Goal: Task Accomplishment & Management: Complete application form

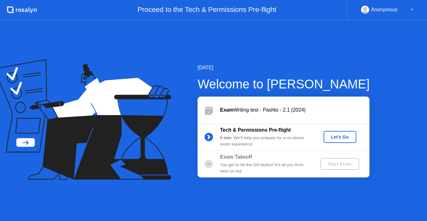
click at [342, 138] on div "Let's Go" at bounding box center [340, 136] width 28 height 5
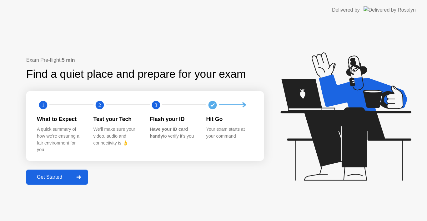
click at [60, 181] on button "Get Started" at bounding box center [57, 176] width 62 height 15
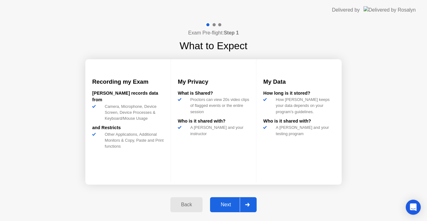
click at [224, 202] on div "Next" at bounding box center [226, 204] width 28 height 6
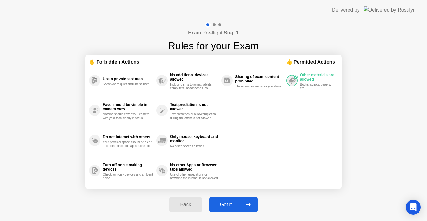
click at [224, 202] on div "Got it" at bounding box center [225, 204] width 29 height 6
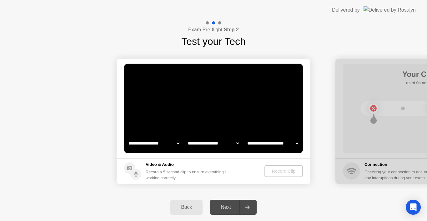
select select "**********"
select select "*******"
click at [279, 173] on div "Record Clip" at bounding box center [283, 170] width 33 height 5
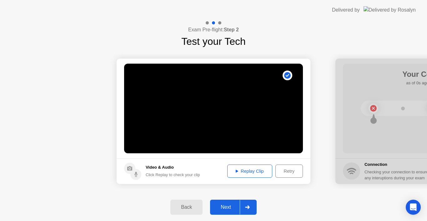
click at [223, 205] on div "Next" at bounding box center [226, 207] width 28 height 6
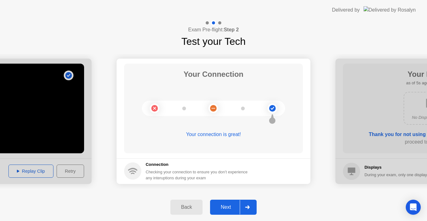
click at [223, 205] on div "Next" at bounding box center [226, 207] width 28 height 6
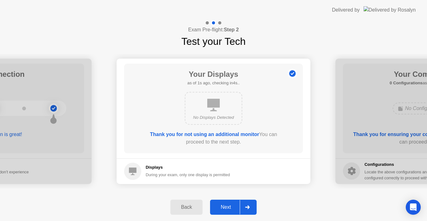
click at [223, 205] on div "Next" at bounding box center [226, 207] width 28 height 6
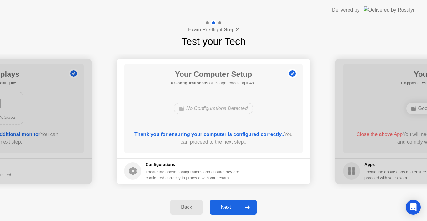
click at [223, 205] on div "Next" at bounding box center [226, 207] width 28 height 6
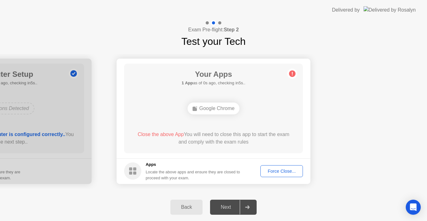
click at [276, 169] on div "Force Close..." at bounding box center [282, 170] width 38 height 5
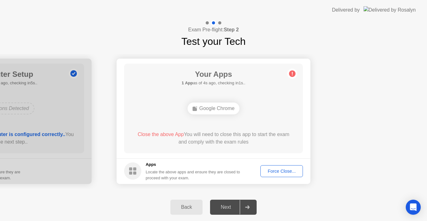
click at [275, 169] on div "Force Close..." at bounding box center [282, 170] width 38 height 5
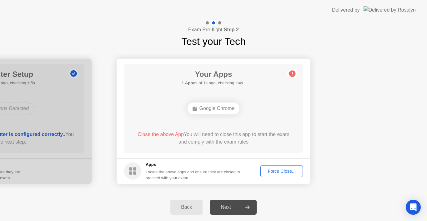
click at [273, 169] on div "Force Close..." at bounding box center [282, 170] width 38 height 5
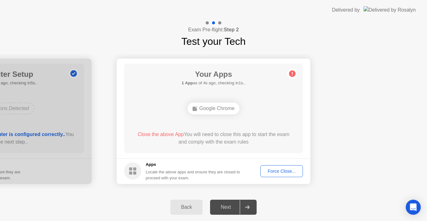
click at [283, 167] on button "Force Close..." at bounding box center [282, 171] width 43 height 12
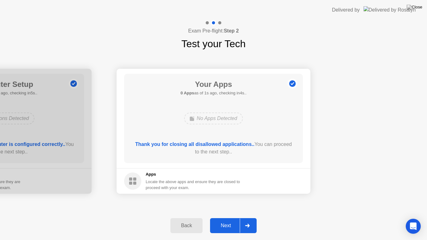
click at [228, 220] on div "Next" at bounding box center [226, 226] width 28 height 6
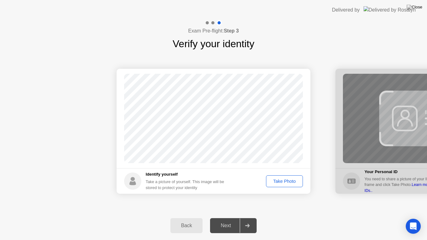
click at [280, 179] on div "Take Photo" at bounding box center [284, 181] width 33 height 5
click at [230, 220] on div "Next" at bounding box center [226, 226] width 28 height 6
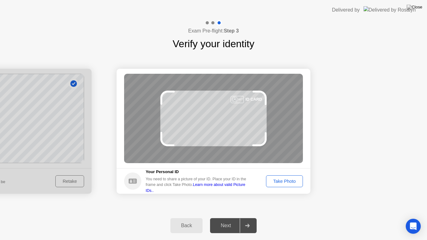
click at [285, 182] on div "Take Photo" at bounding box center [284, 181] width 33 height 5
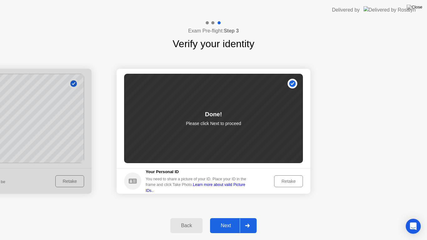
click at [226, 220] on div "Next" at bounding box center [226, 226] width 28 height 6
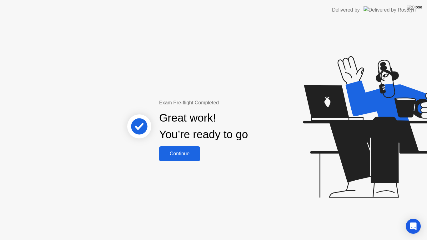
click at [174, 152] on div "Continue" at bounding box center [179, 154] width 37 height 6
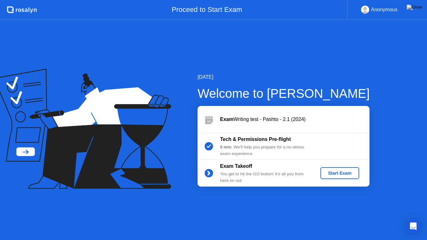
click at [344, 174] on div "Start Exam" at bounding box center [339, 173] width 33 height 5
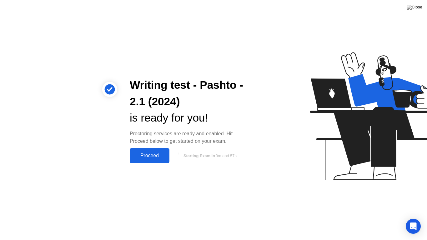
click at [157, 152] on button "Proceed" at bounding box center [150, 155] width 40 height 15
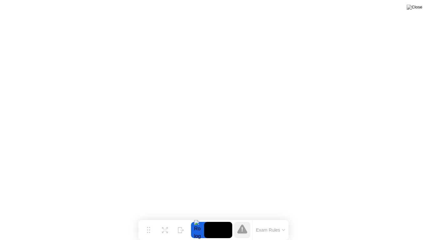
click at [258, 220] on button "Exam Rules" at bounding box center [270, 230] width 33 height 6
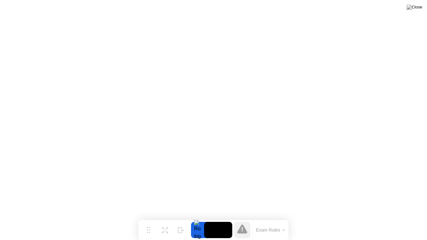
click at [199, 220] on div at bounding box center [197, 230] width 13 height 16
click at [221, 220] on video at bounding box center [218, 230] width 28 height 16
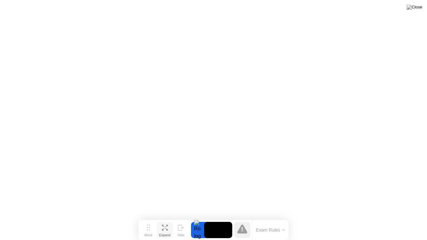
click at [164, 220] on icon at bounding box center [165, 228] width 6 height 6
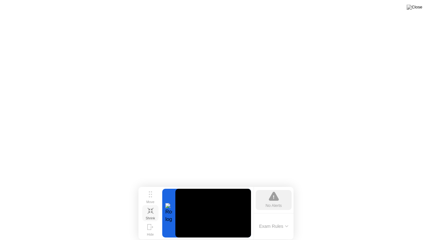
click at [208, 220] on video at bounding box center [213, 213] width 76 height 49
click at [151, 195] on icon at bounding box center [150, 194] width 3 height 6
click at [151, 213] on icon at bounding box center [151, 214] width 6 height 6
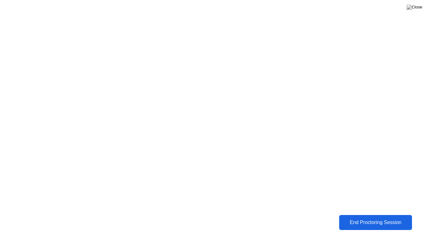
click at [359, 220] on div "End Proctoring Session" at bounding box center [375, 223] width 69 height 6
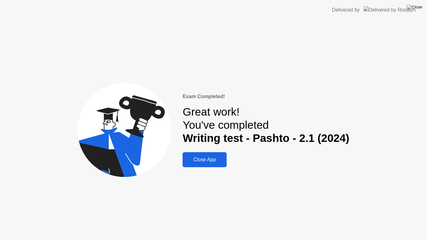
click at [209, 160] on div "Close App" at bounding box center [205, 160] width 40 height 6
